Goal: Task Accomplishment & Management: Complete application form

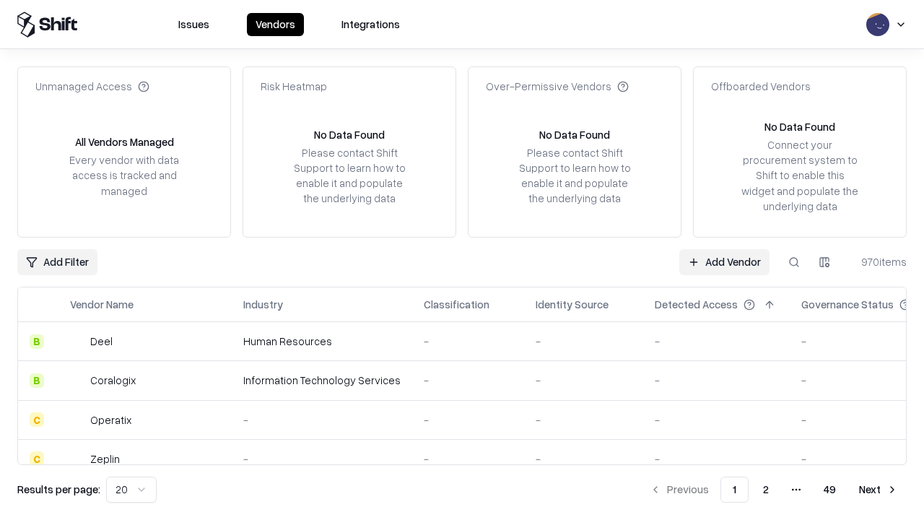
click at [724, 261] on link "Add Vendor" at bounding box center [724, 262] width 90 height 26
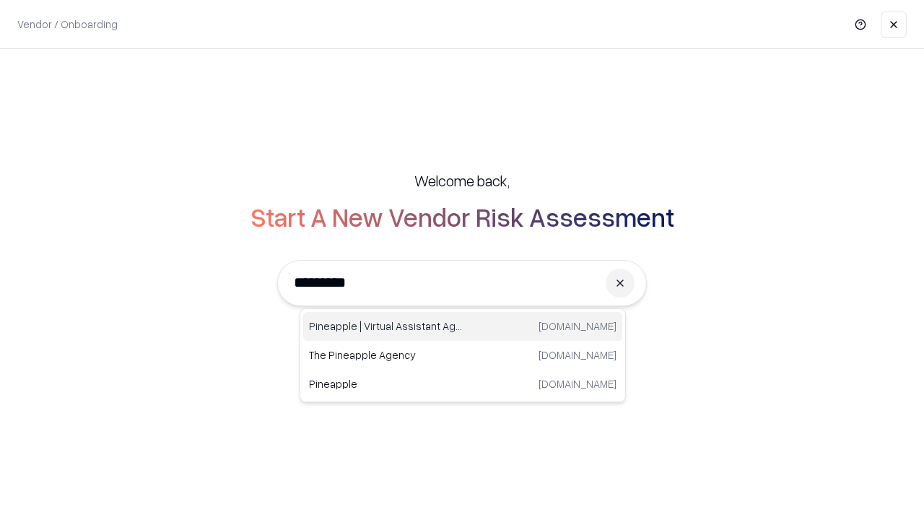
click at [463, 326] on div "Pineapple | Virtual Assistant Agency trypineapple.com" at bounding box center [462, 326] width 319 height 29
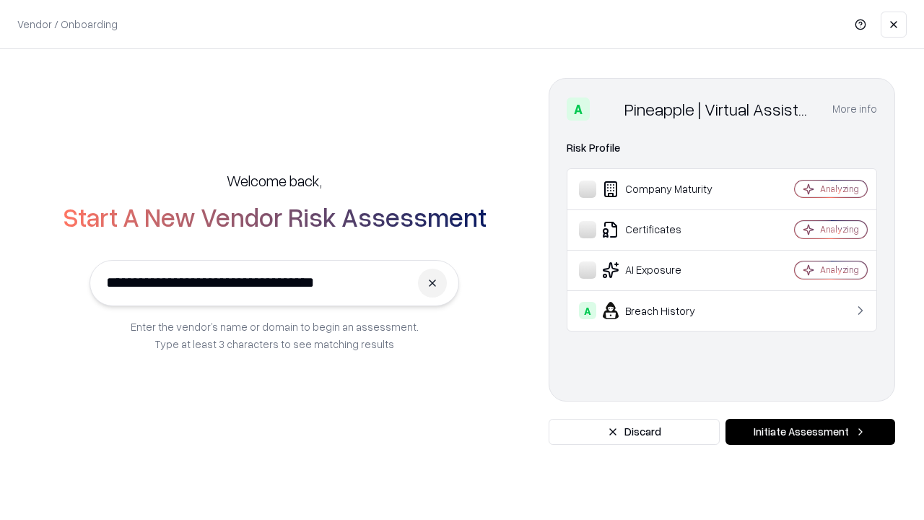
type input "**********"
click at [810, 432] on button "Initiate Assessment" at bounding box center [811, 432] width 170 height 26
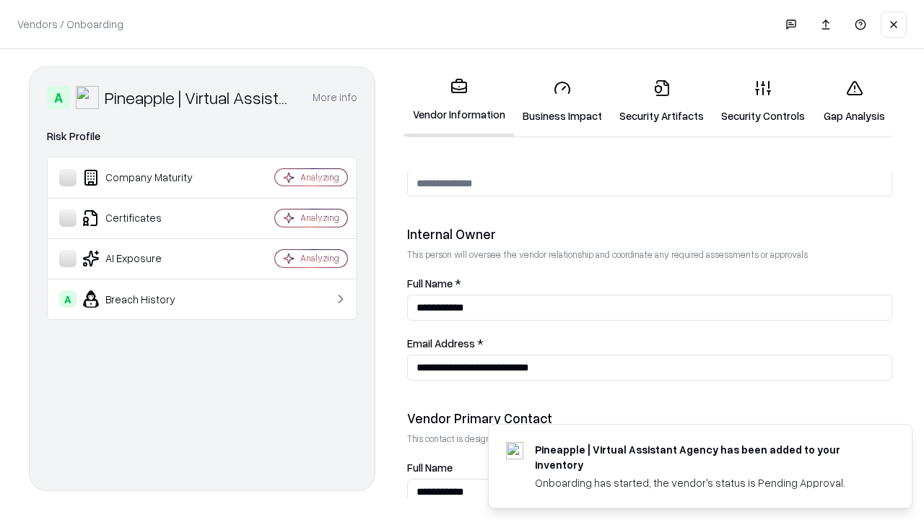
scroll to position [748, 0]
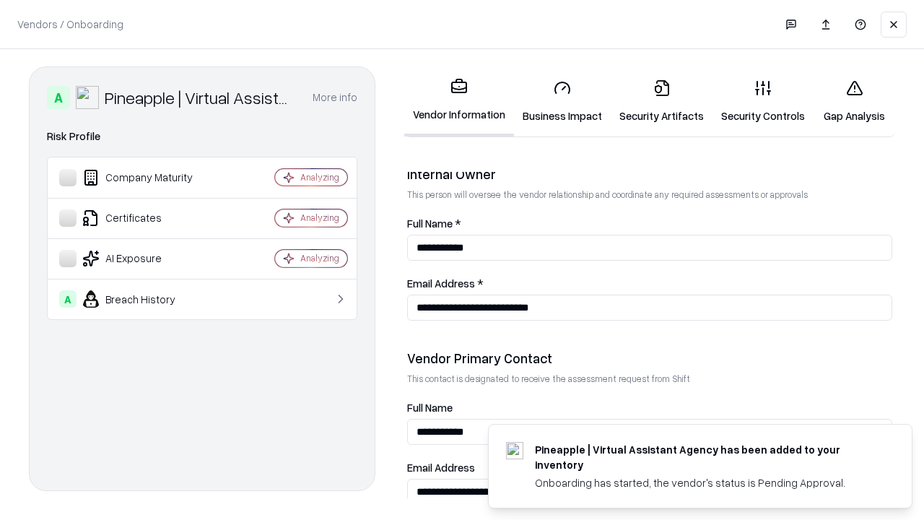
click at [562, 101] on link "Business Impact" at bounding box center [562, 101] width 97 height 67
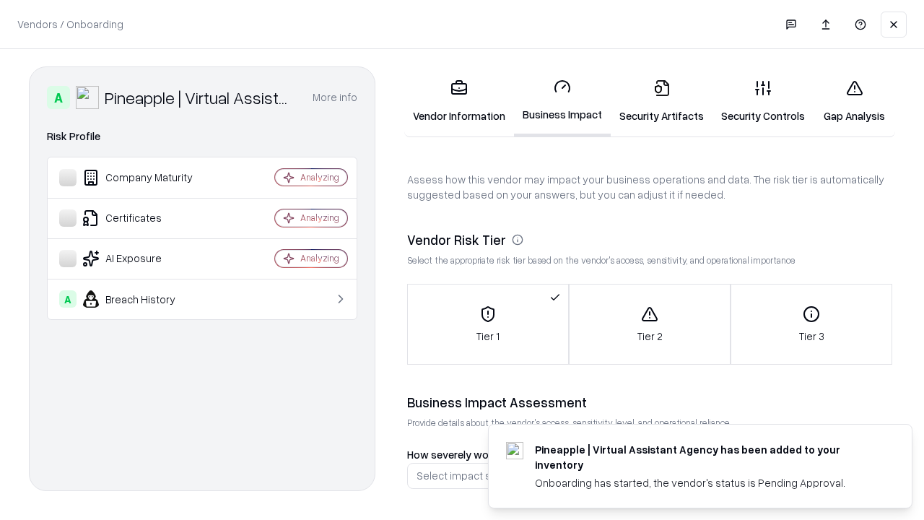
click at [661, 101] on link "Security Artifacts" at bounding box center [662, 101] width 102 height 67
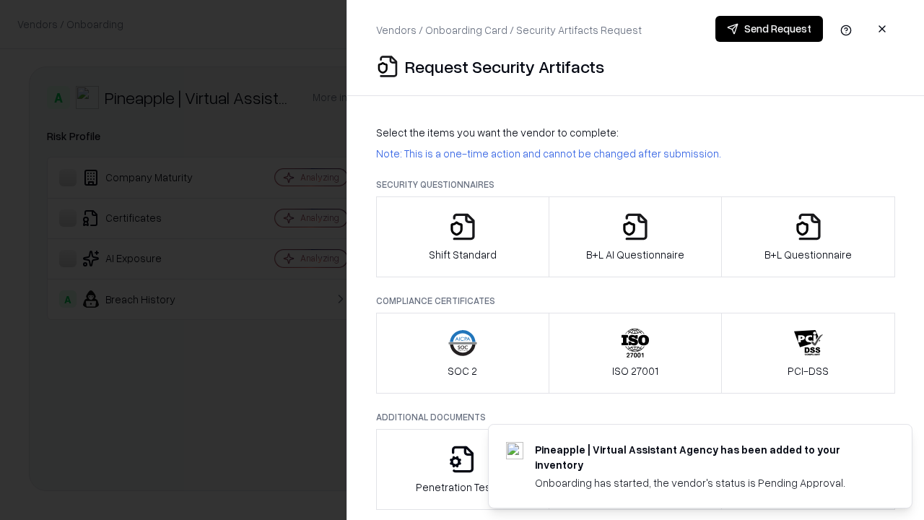
click at [462, 237] on icon "button" at bounding box center [462, 226] width 29 height 29
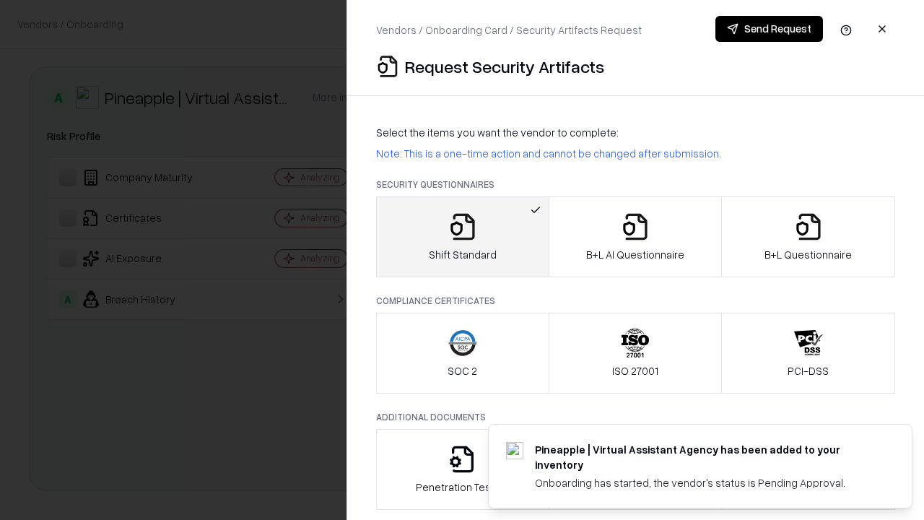
click at [769, 29] on button "Send Request" at bounding box center [770, 29] width 108 height 26
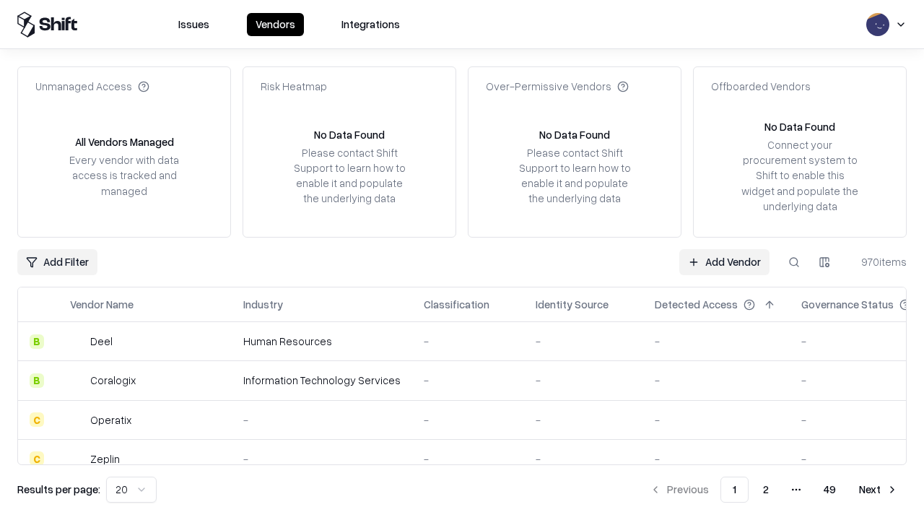
click at [794, 261] on button at bounding box center [794, 262] width 26 height 26
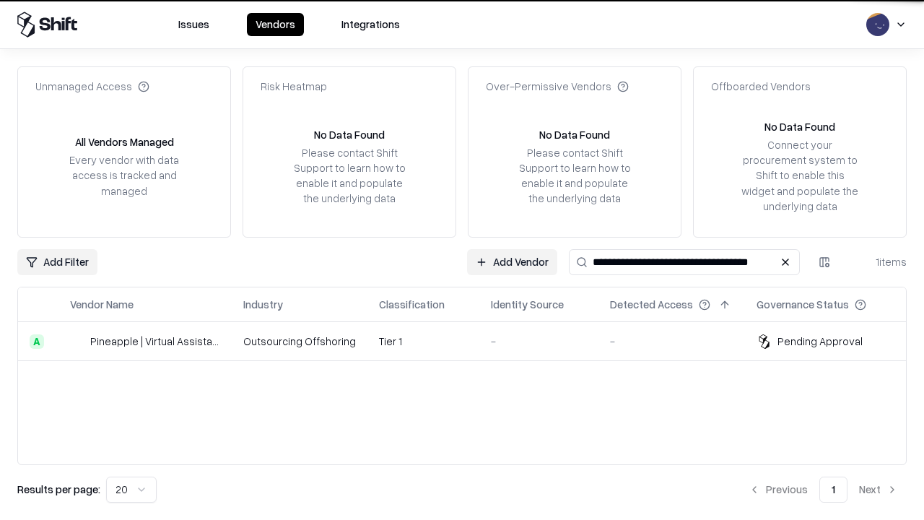
type input "**********"
click at [471, 341] on td "Tier 1" at bounding box center [424, 341] width 112 height 39
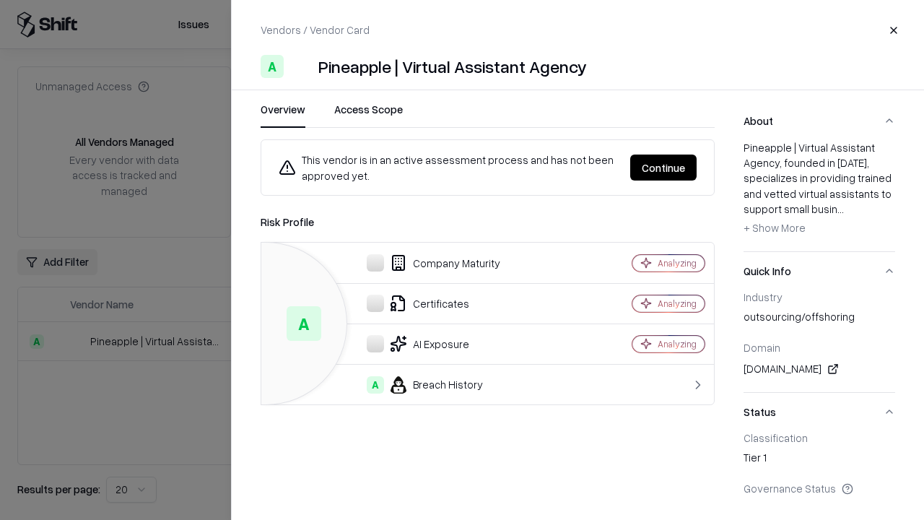
click at [664, 168] on button "Continue" at bounding box center [663, 168] width 66 height 26
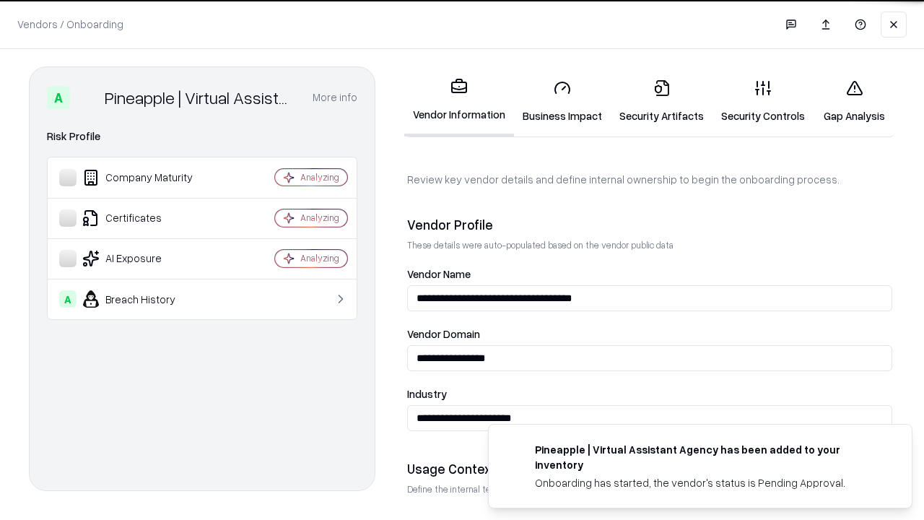
click at [661, 101] on link "Security Artifacts" at bounding box center [662, 101] width 102 height 67
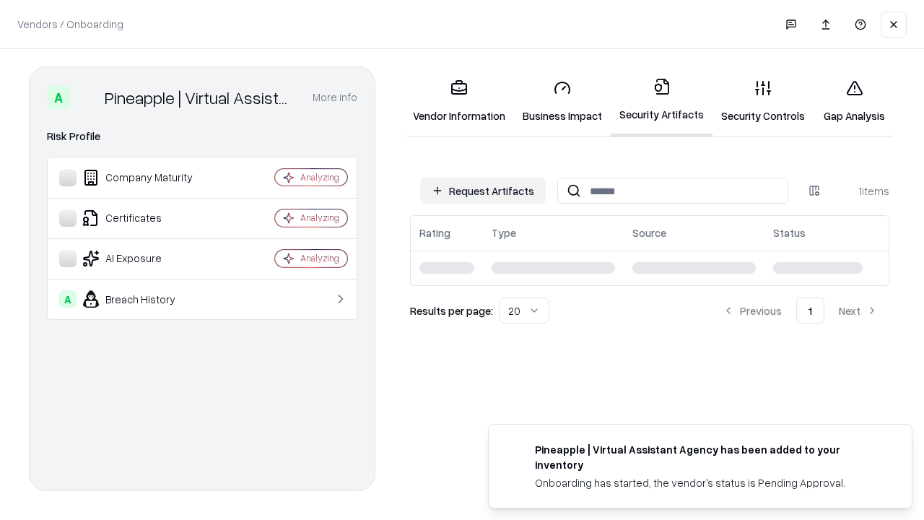
click at [763, 101] on link "Security Controls" at bounding box center [763, 101] width 101 height 67
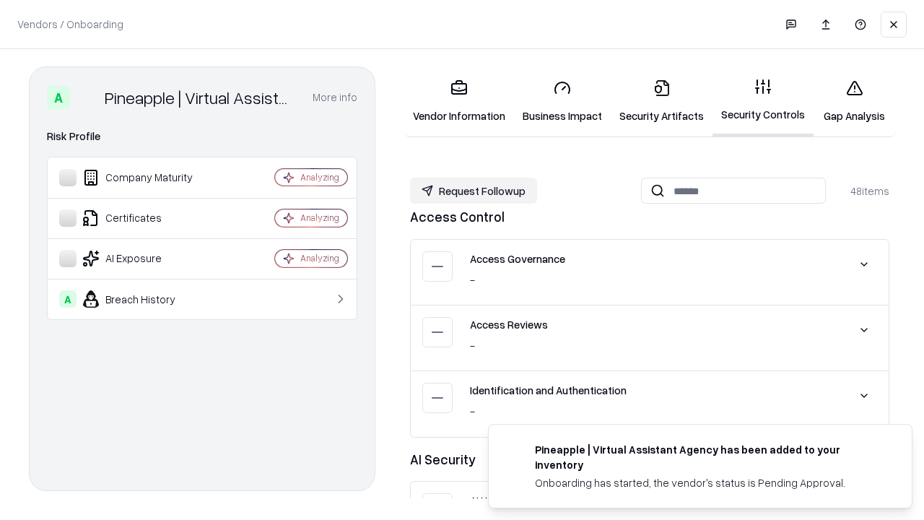
click at [474, 191] on button "Request Followup" at bounding box center [473, 191] width 127 height 26
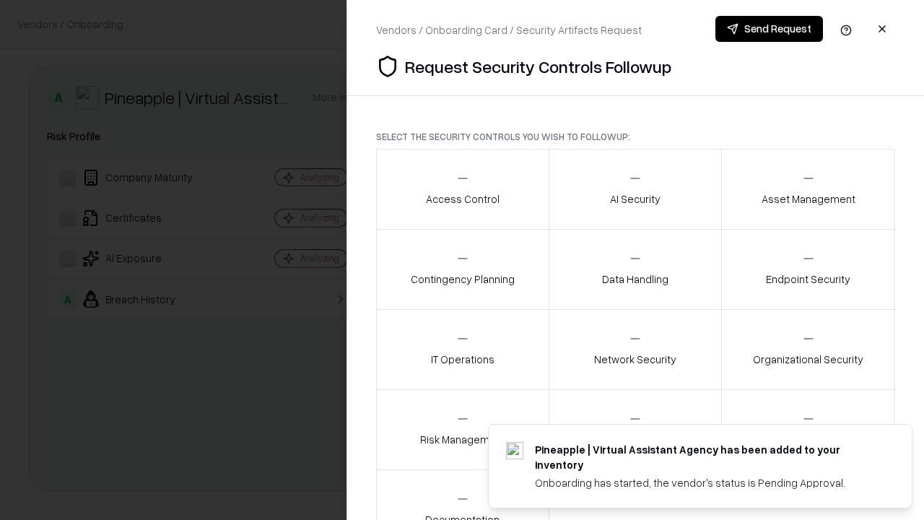
click at [462, 189] on div "Access Control" at bounding box center [463, 188] width 74 height 35
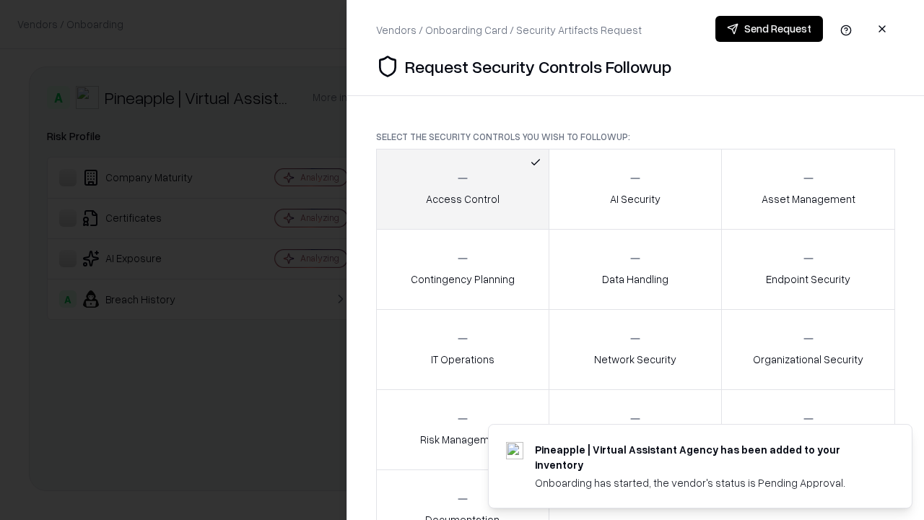
click at [769, 29] on button "Send Request" at bounding box center [770, 29] width 108 height 26
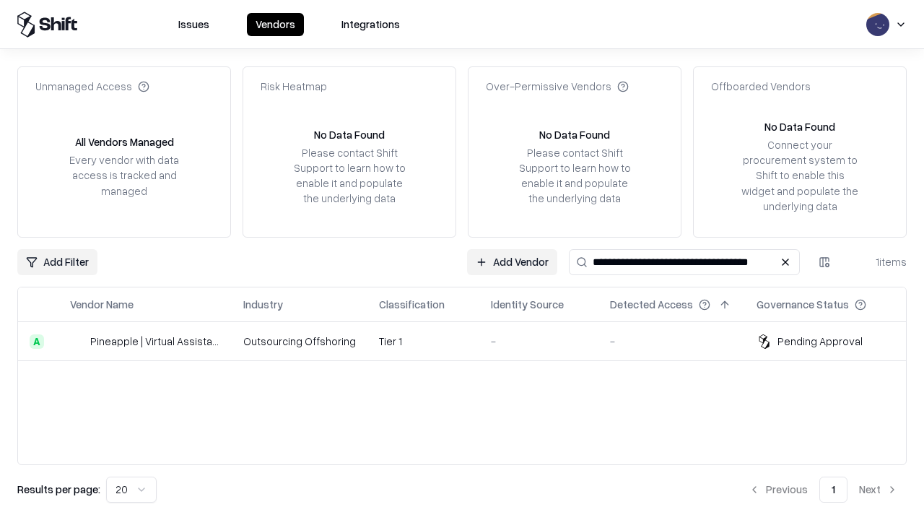
type input "**********"
click at [471, 341] on td "Tier 1" at bounding box center [424, 341] width 112 height 39
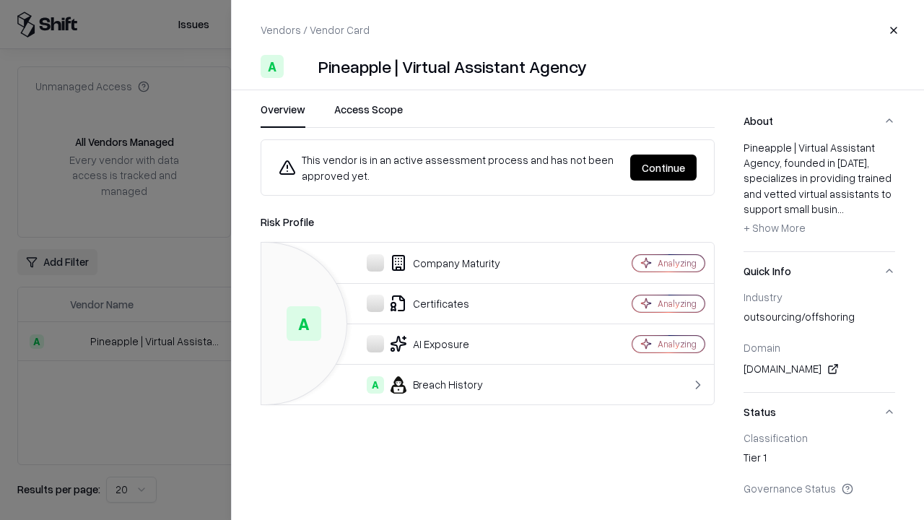
click at [664, 168] on button "Continue" at bounding box center [663, 168] width 66 height 26
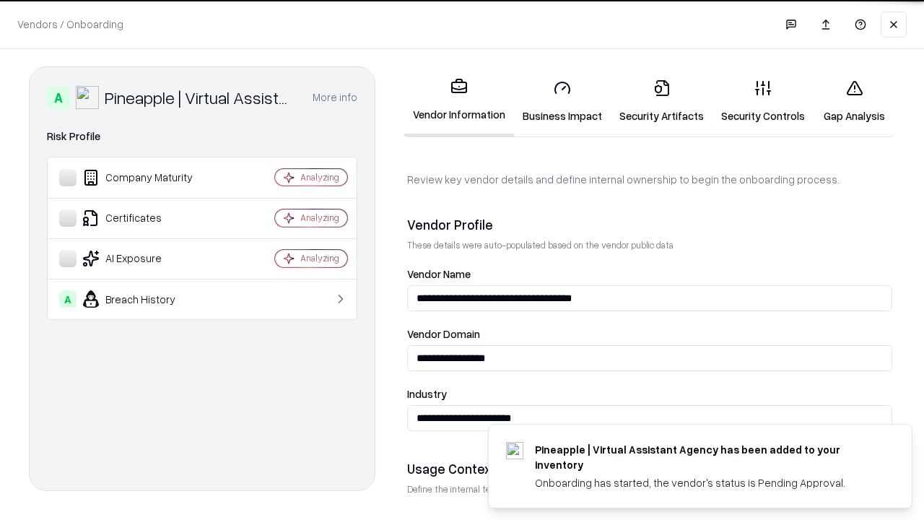
click at [854, 101] on link "Gap Analysis" at bounding box center [855, 101] width 82 height 67
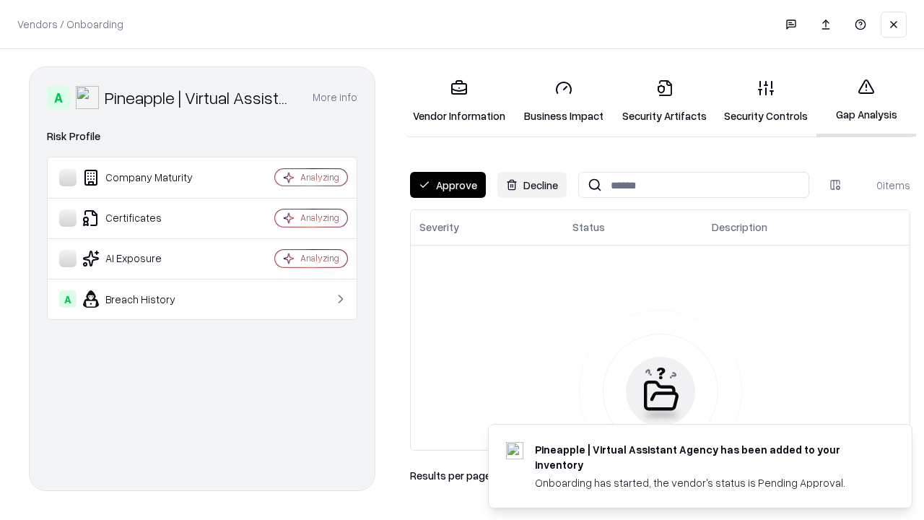
click at [448, 185] on button "Approve" at bounding box center [448, 185] width 76 height 26
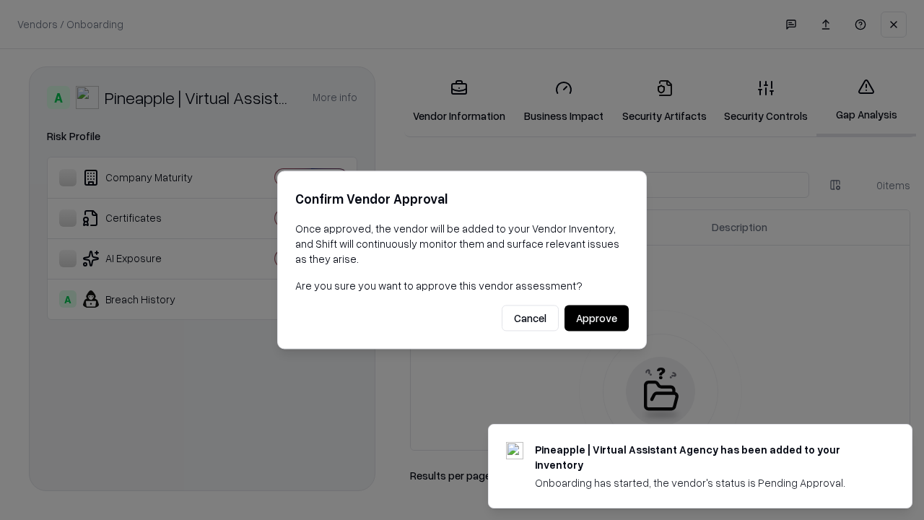
click at [596, 318] on button "Approve" at bounding box center [597, 318] width 64 height 26
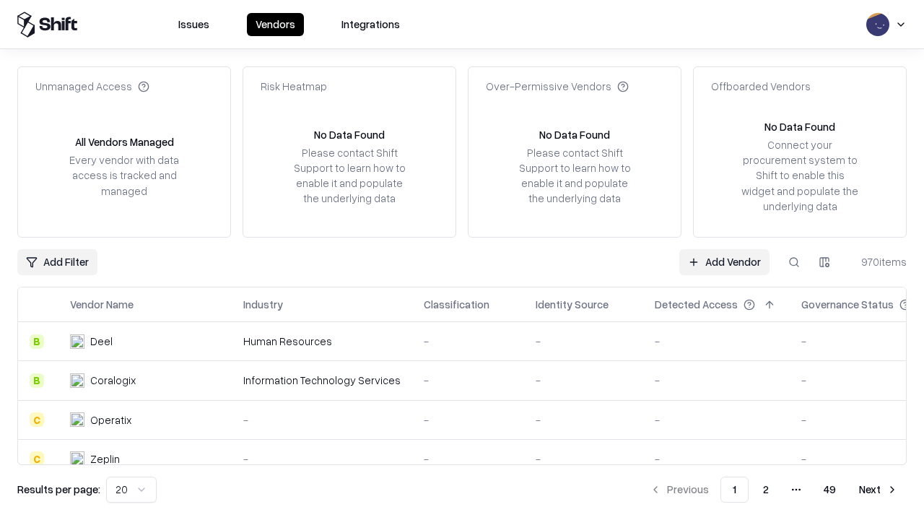
type input "**********"
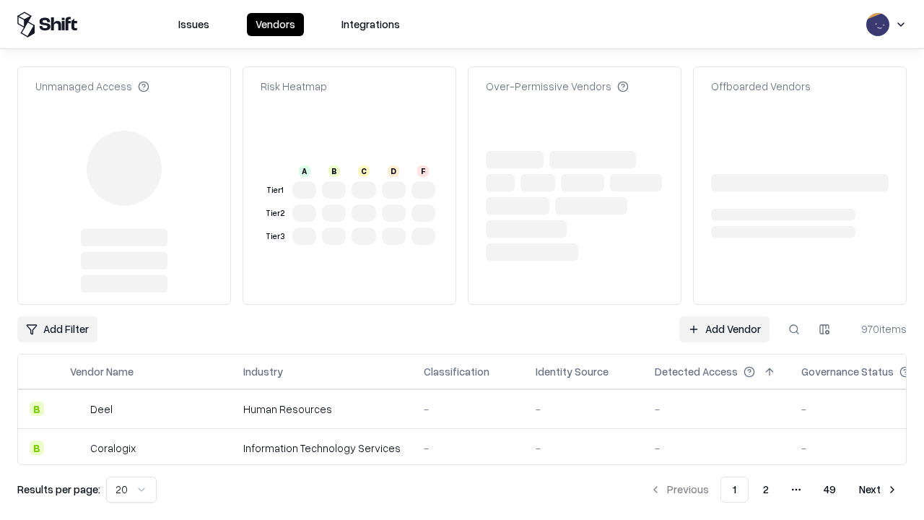
click at [724, 316] on link "Add Vendor" at bounding box center [724, 329] width 90 height 26
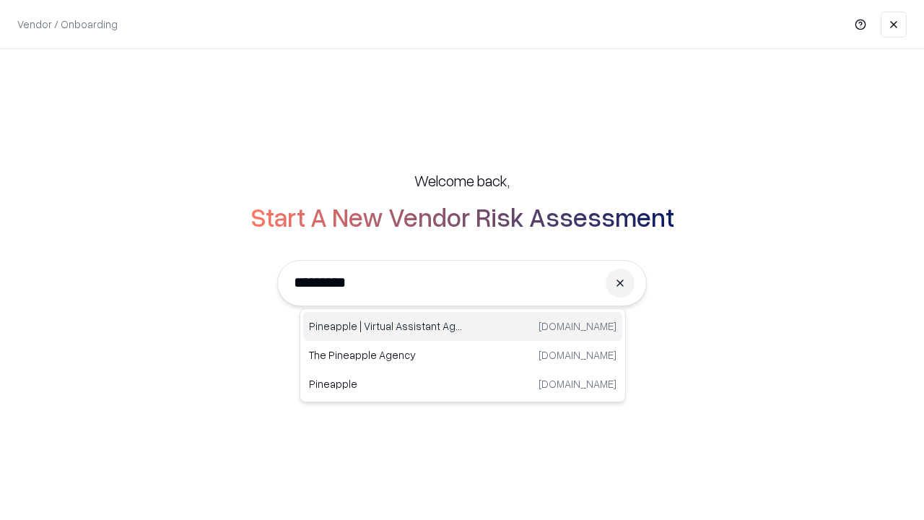
click at [463, 326] on div "Pineapple | Virtual Assistant Agency trypineapple.com" at bounding box center [462, 326] width 319 height 29
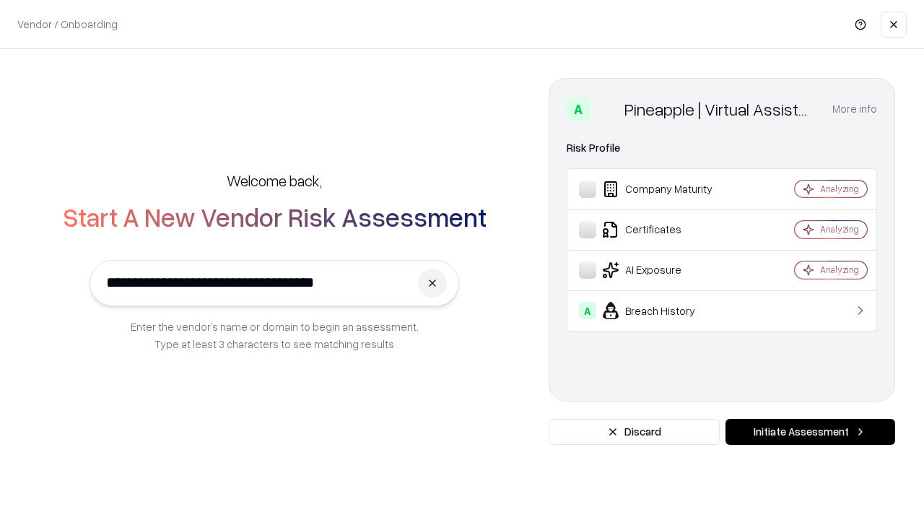
type input "**********"
click at [810, 432] on button "Initiate Assessment" at bounding box center [811, 432] width 170 height 26
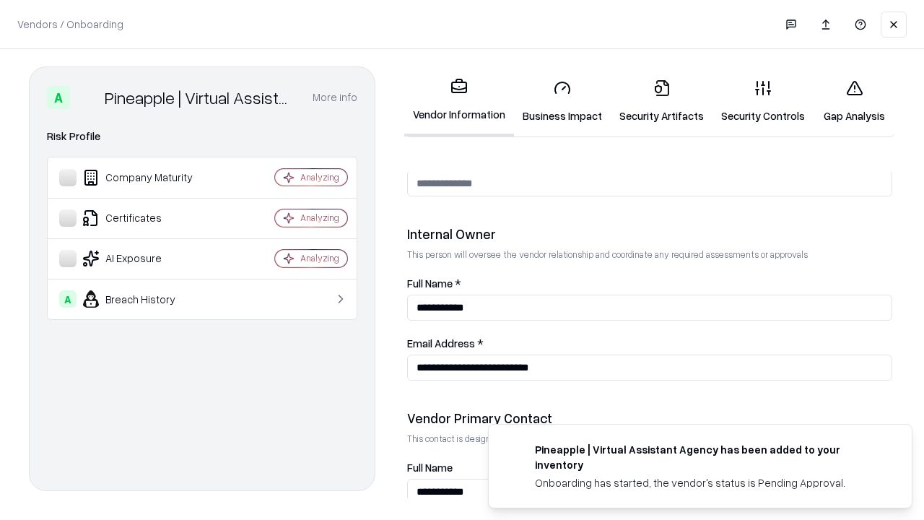
scroll to position [748, 0]
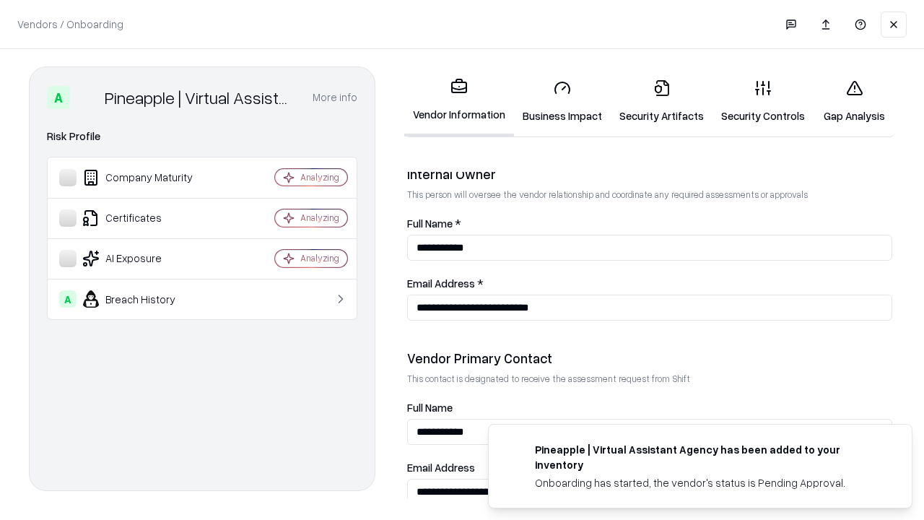
click at [854, 101] on link "Gap Analysis" at bounding box center [855, 101] width 82 height 67
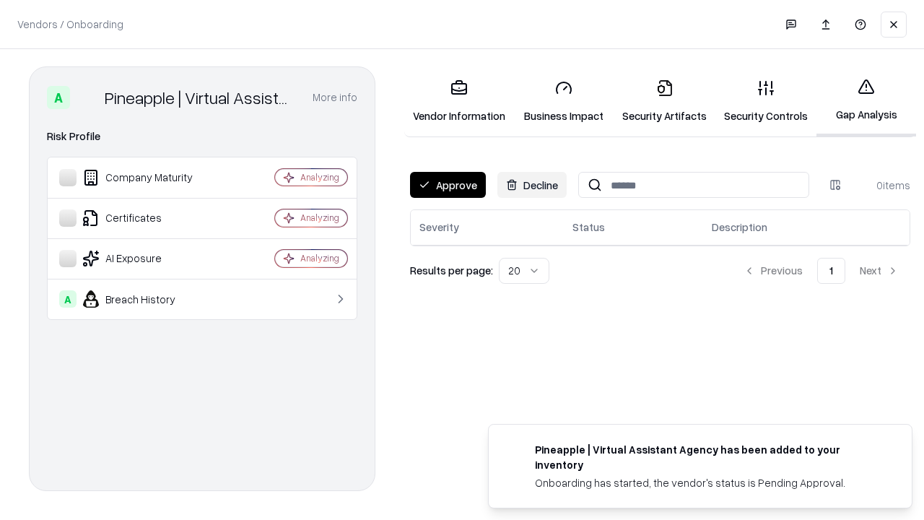
click at [448, 185] on button "Approve" at bounding box center [448, 185] width 76 height 26
